Goal: Answer question/provide support

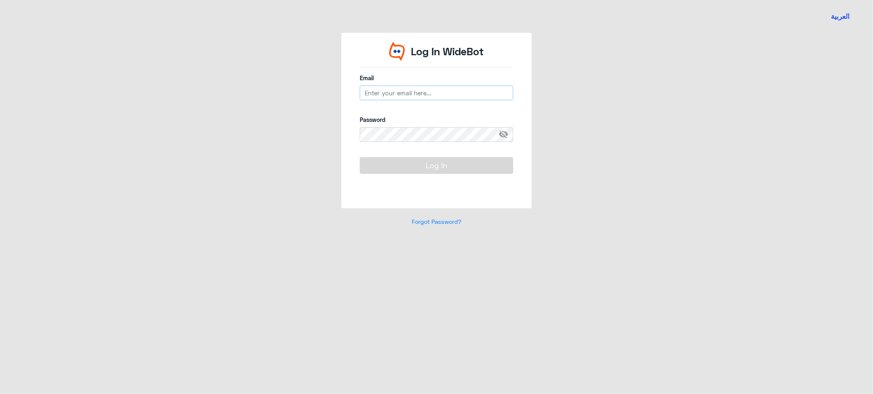
click at [387, 93] on input "email" at bounding box center [437, 93] width 154 height 15
type input "[EMAIL_ADDRESS][DOMAIN_NAME]"
click at [502, 133] on span "visibility_off" at bounding box center [506, 134] width 15 height 15
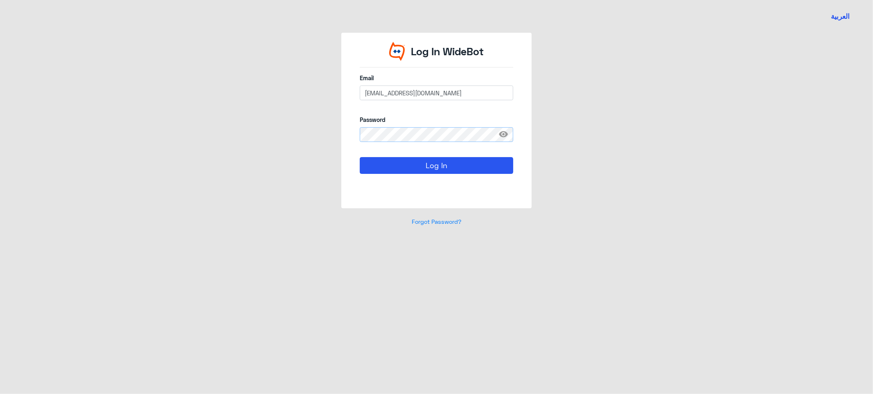
click at [360, 157] on button "Log In" at bounding box center [437, 165] width 154 height 16
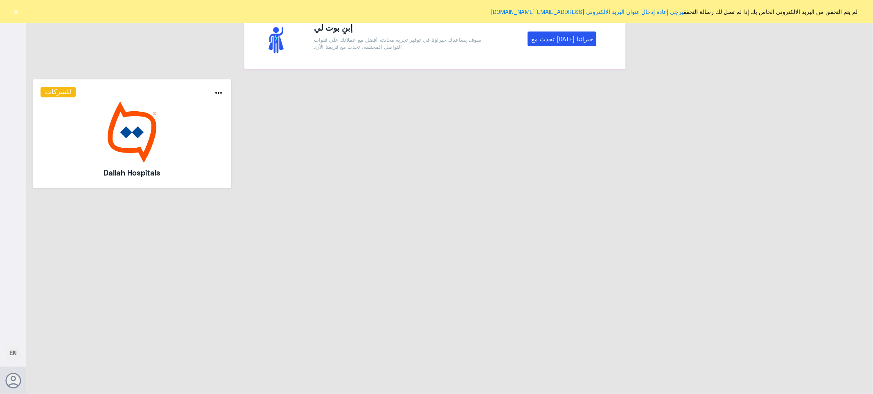
click at [14, 11] on button "×" at bounding box center [16, 11] width 8 height 8
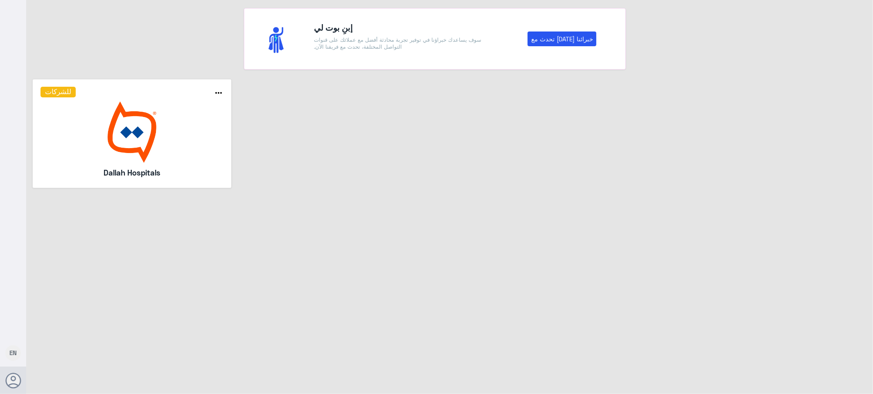
click at [117, 157] on img at bounding box center [132, 132] width 183 height 61
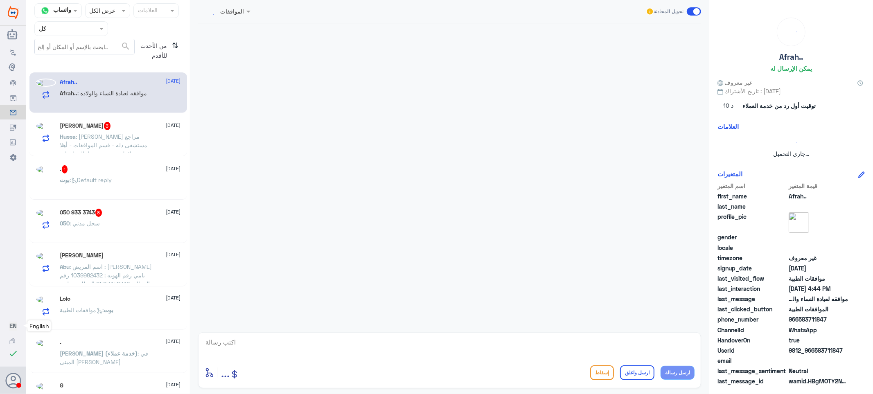
click at [13, 328] on span "EN" at bounding box center [12, 325] width 7 height 7
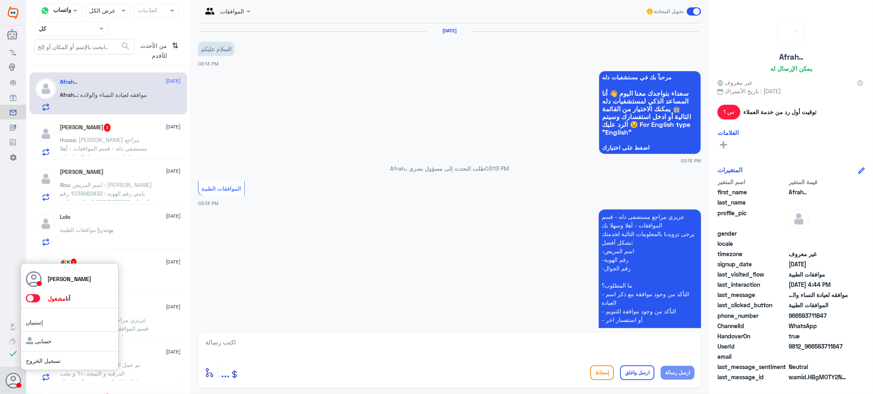
scroll to position [802, 0]
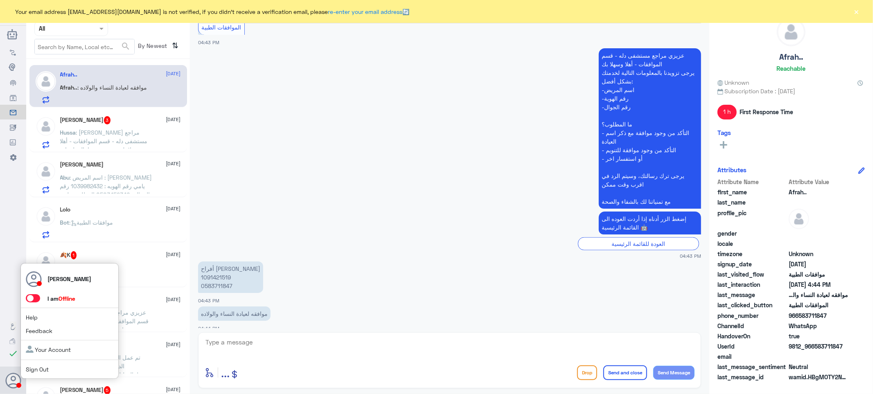
click at [13, 384] on use at bounding box center [14, 381] width 16 height 16
click at [34, 298] on span at bounding box center [33, 298] width 14 height 8
click at [0, 0] on input "checkbox" at bounding box center [0, 0] width 0 height 0
click at [856, 11] on button "×" at bounding box center [857, 11] width 8 height 8
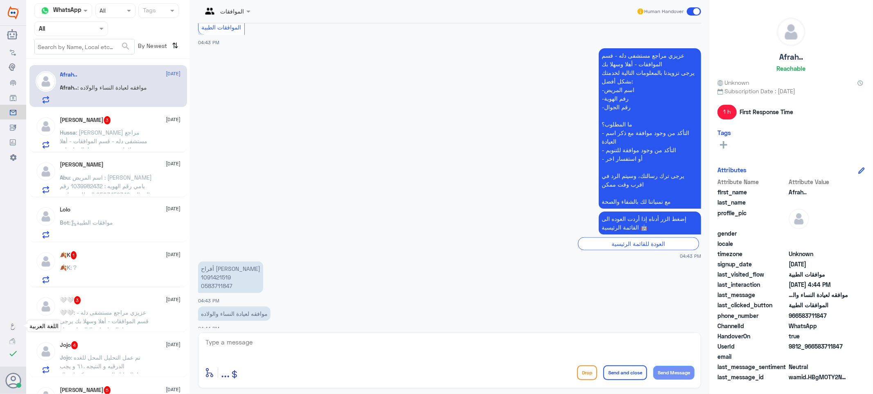
click at [11, 323] on nav-icon at bounding box center [13, 326] width 7 height 7
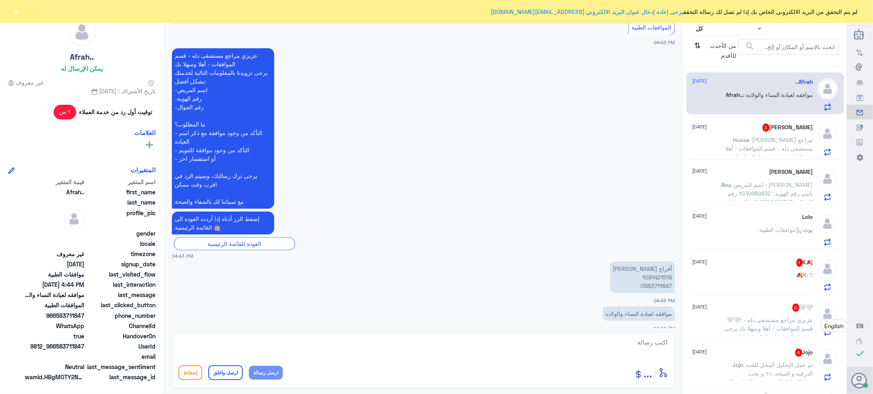
click at [710, 29] on div at bounding box center [728, 28] width 73 height 9
click at [705, 79] on div "الوارد لديك" at bounding box center [728, 83] width 74 height 19
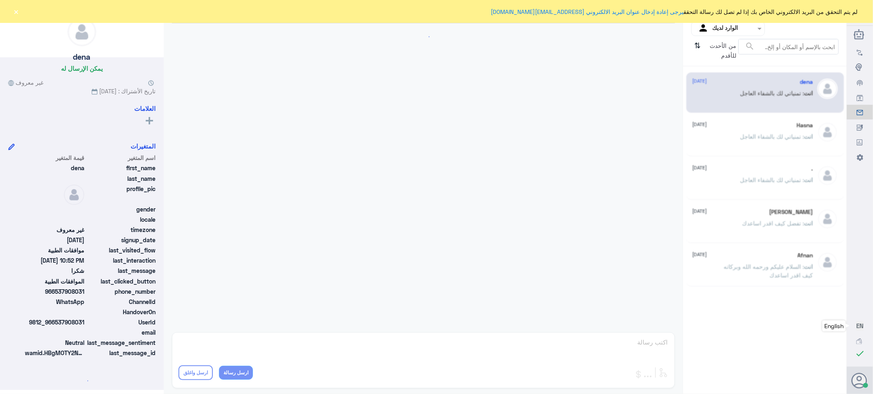
scroll to position [246, 0]
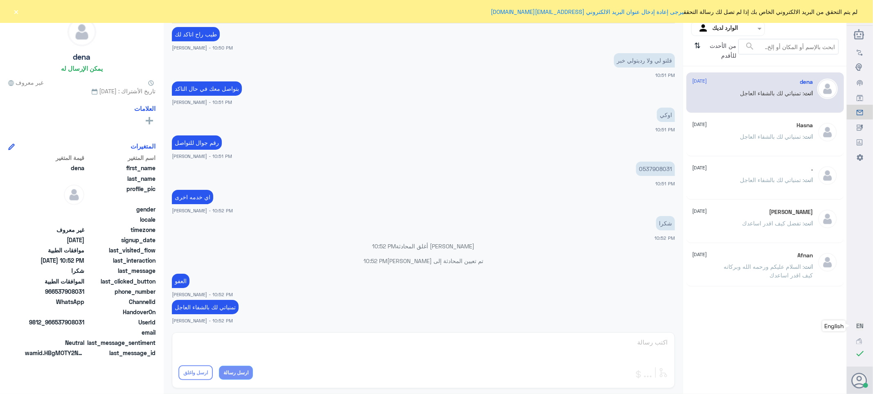
click at [718, 52] on span "من الأحدث للأقدم" at bounding box center [721, 51] width 34 height 24
click at [729, 25] on input "text" at bounding box center [734, 28] width 45 height 9
click at [719, 93] on div "فريقك" at bounding box center [728, 92] width 74 height 19
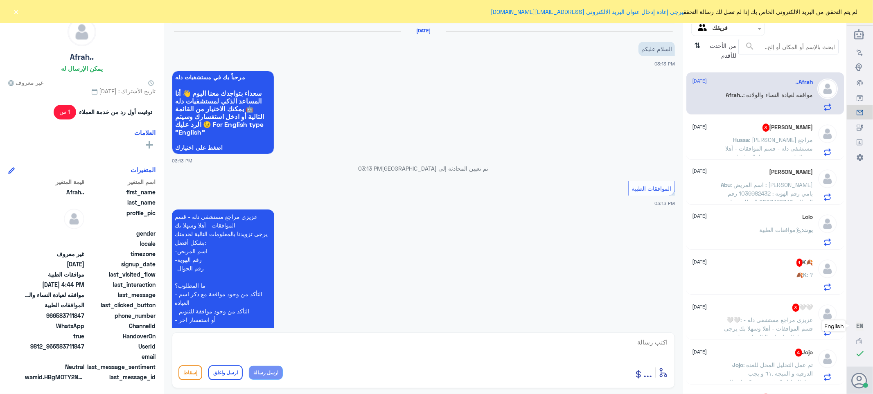
scroll to position [802, 0]
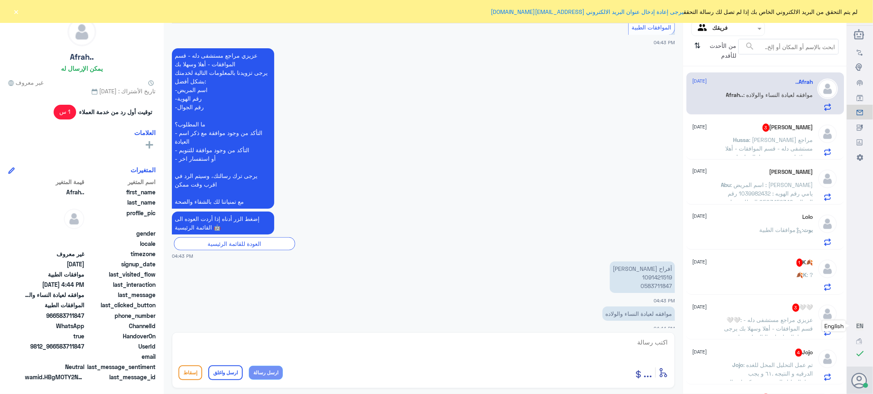
click at [748, 140] on span ": [PERSON_NAME] مراجع مستشفى دله - قسم الموافقات - أهلا وسهلا بك يرجى تزويدنا ب…" at bounding box center [769, 178] width 90 height 84
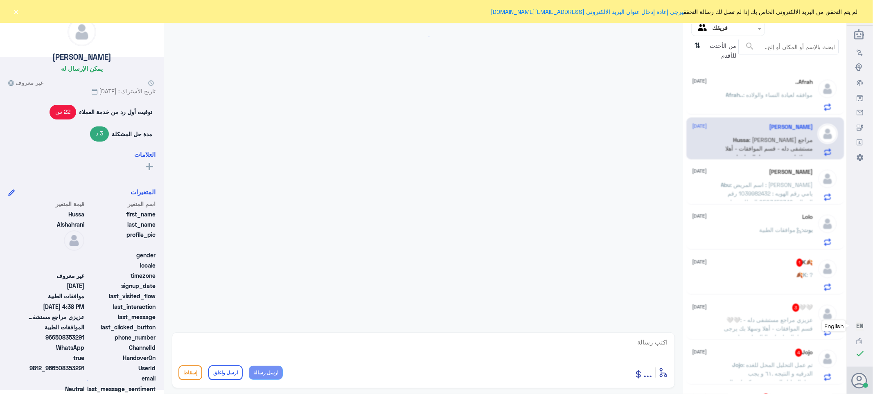
scroll to position [826, 0]
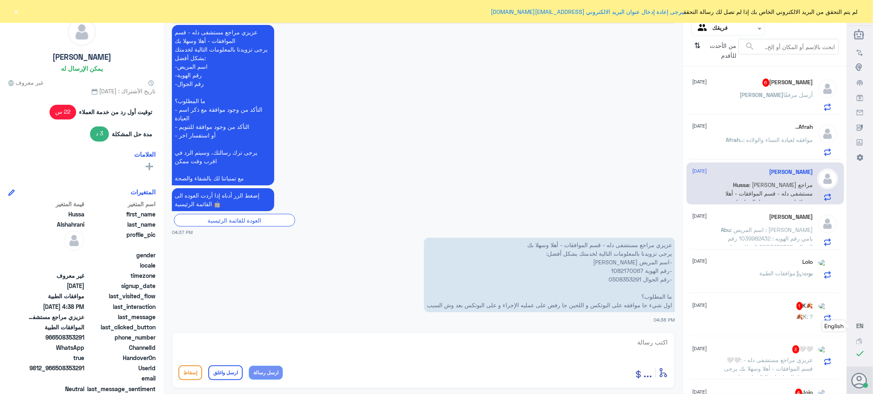
click at [627, 269] on p "عزيزي مراجع مستشفى دله - قسم الموافقات - أهلا وسهلا بك يرجى تزويدنا بالمعلومات …" at bounding box center [549, 275] width 251 height 75
copy p "1082170067"
